Goal: Find specific page/section: Find specific page/section

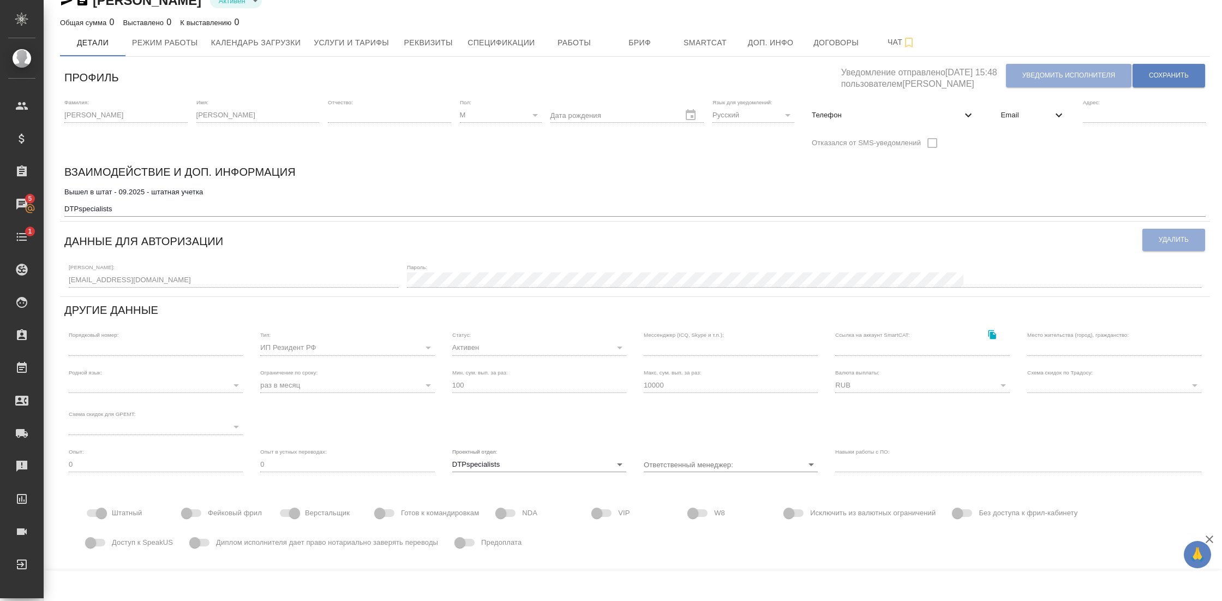
scroll to position [21, 0]
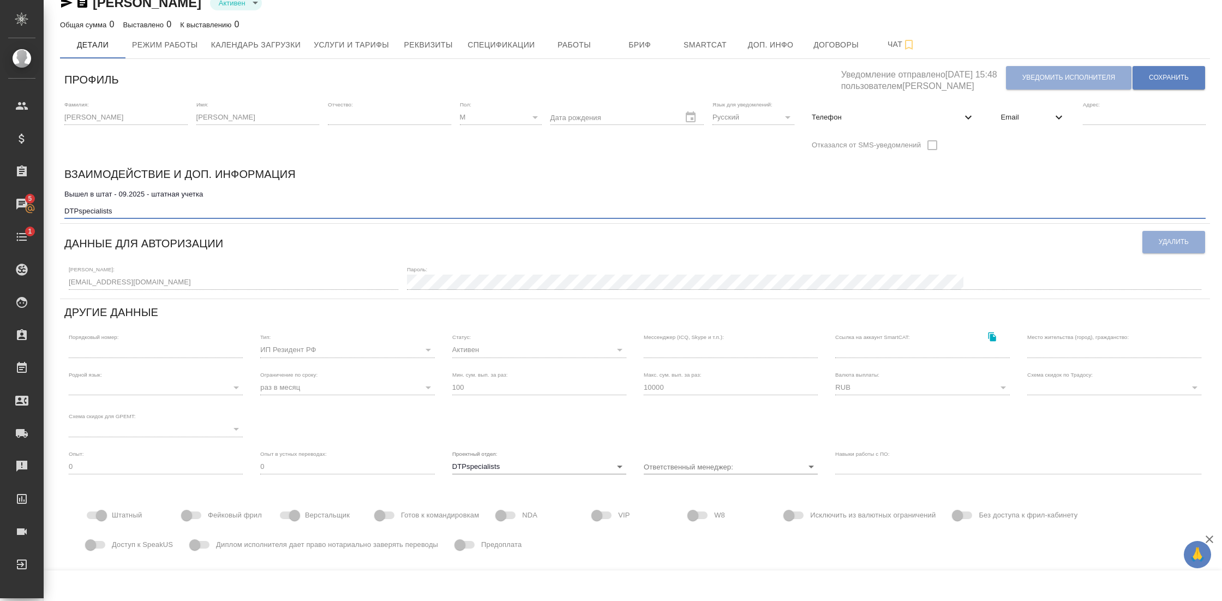
click at [223, 193] on textarea "Вышел в штат - 09.2025 - штатная учетка DTPspecialists" at bounding box center [634, 202] width 1141 height 25
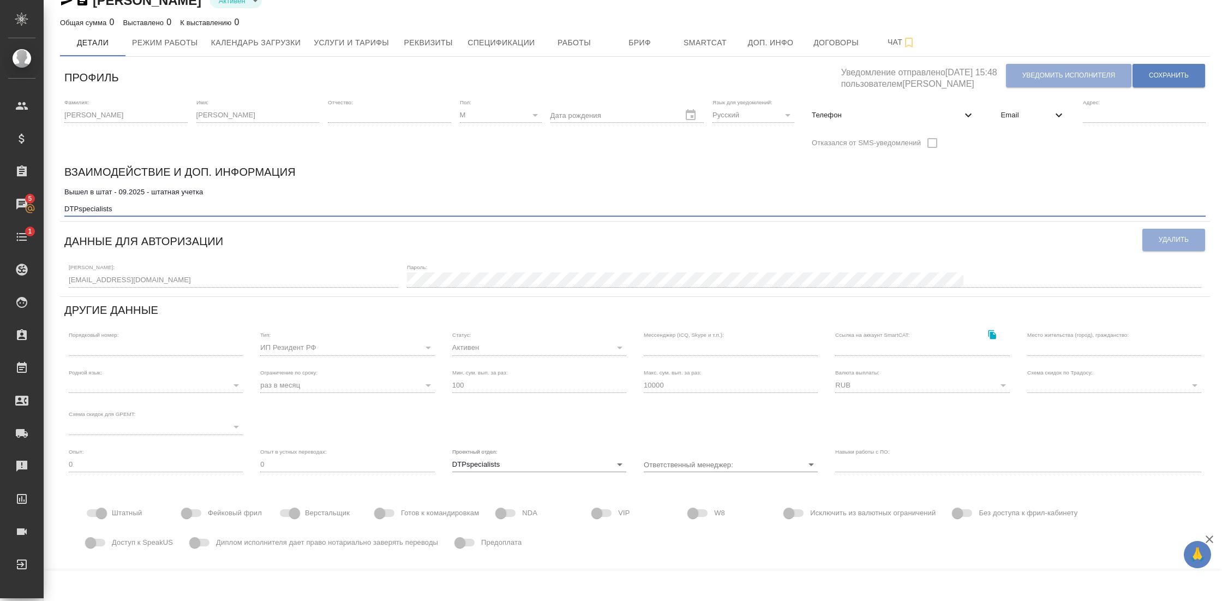
scroll to position [0, 0]
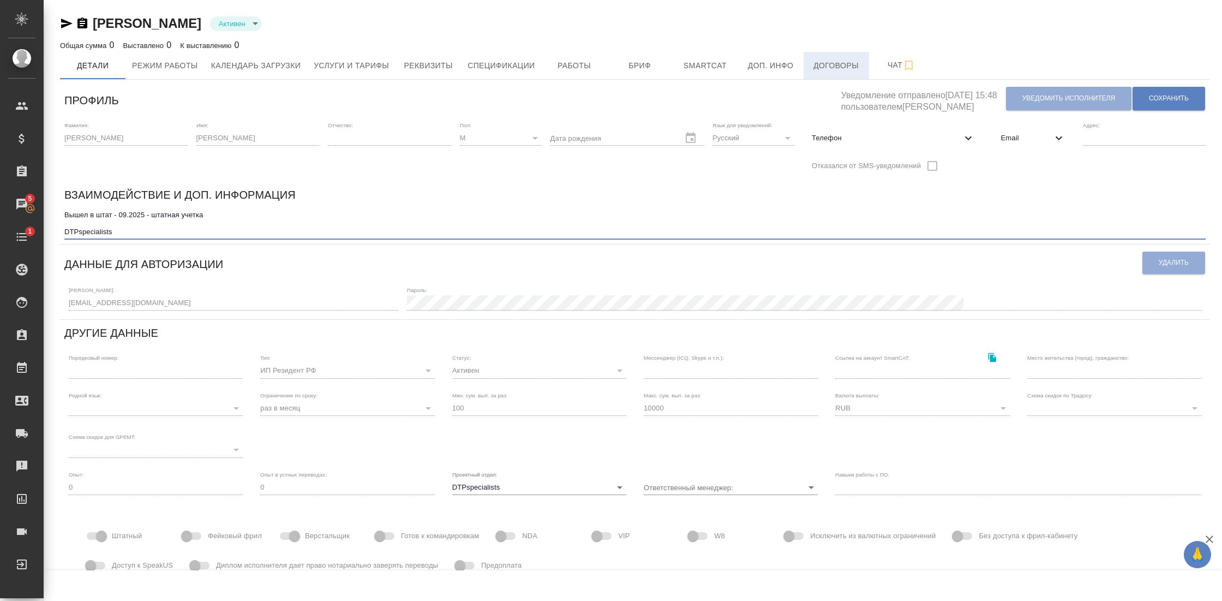
click at [838, 74] on button "Договоры" at bounding box center [836, 65] width 65 height 27
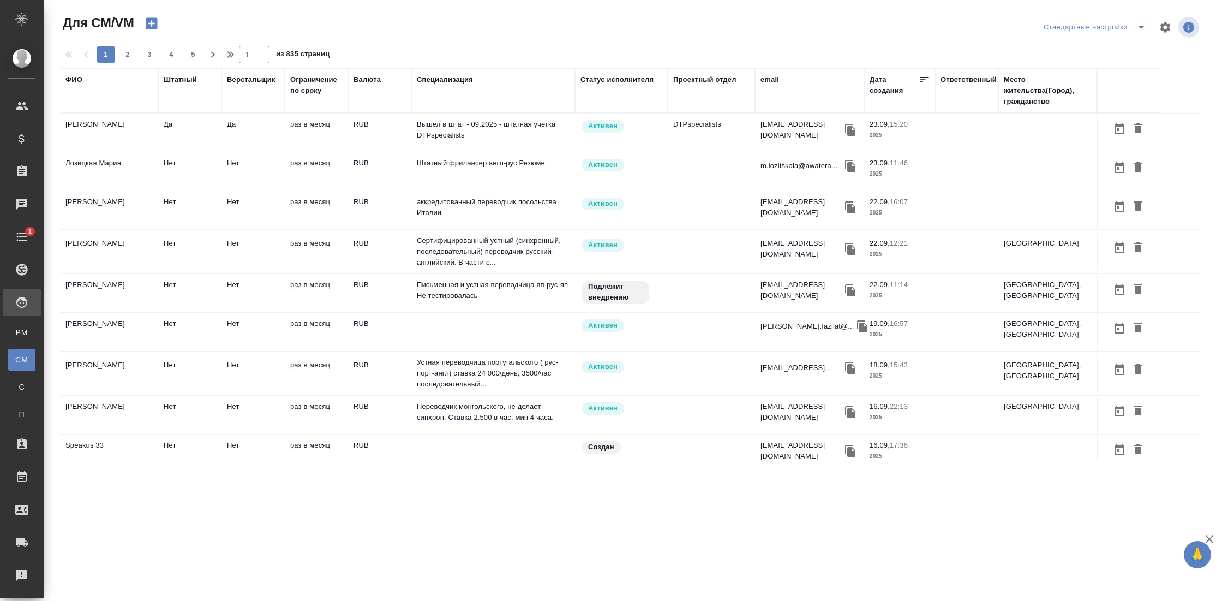
click at [73, 81] on div "ФИО" at bounding box center [73, 79] width 17 height 11
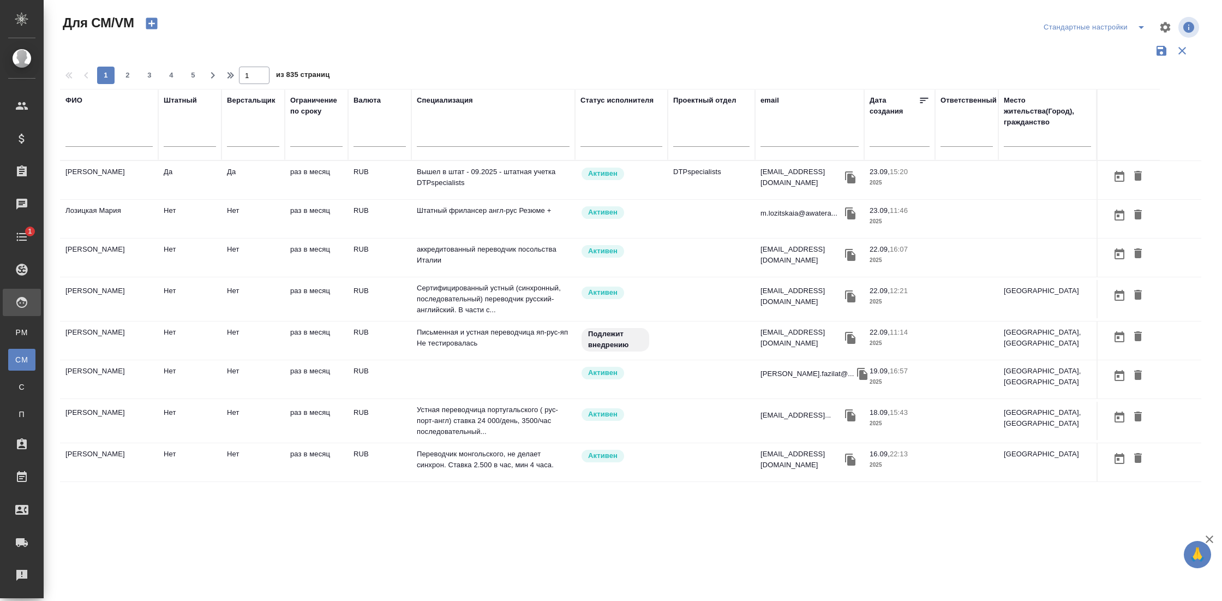
click at [98, 139] on input "text" at bounding box center [108, 140] width 87 height 14
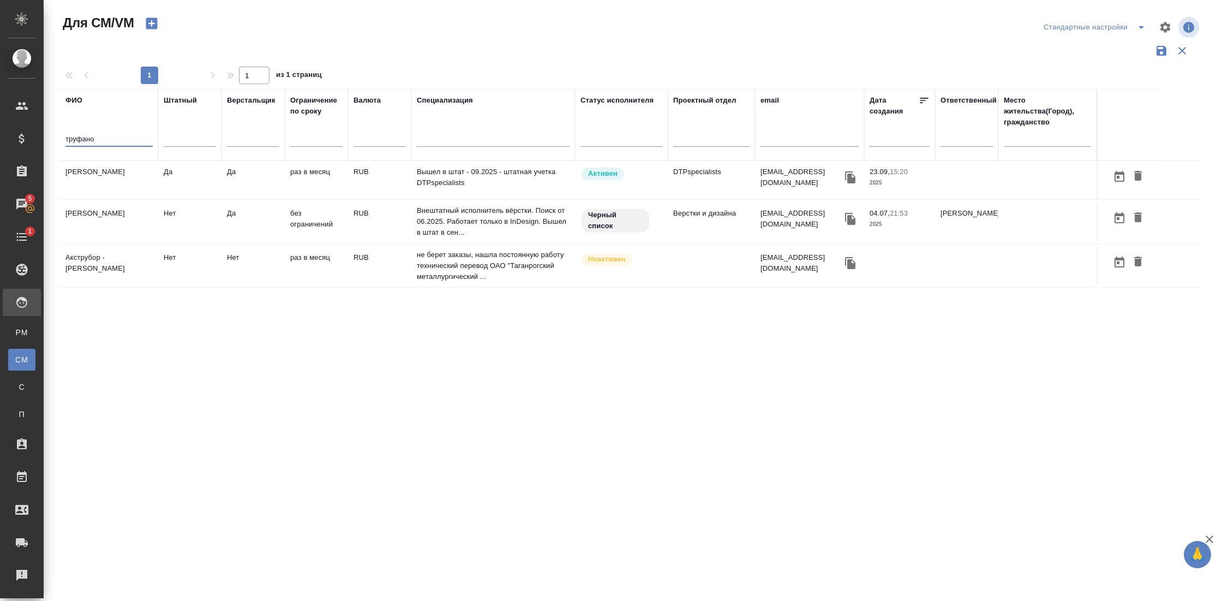
type input "труфано"
